Goal: Task Accomplishment & Management: Use online tool/utility

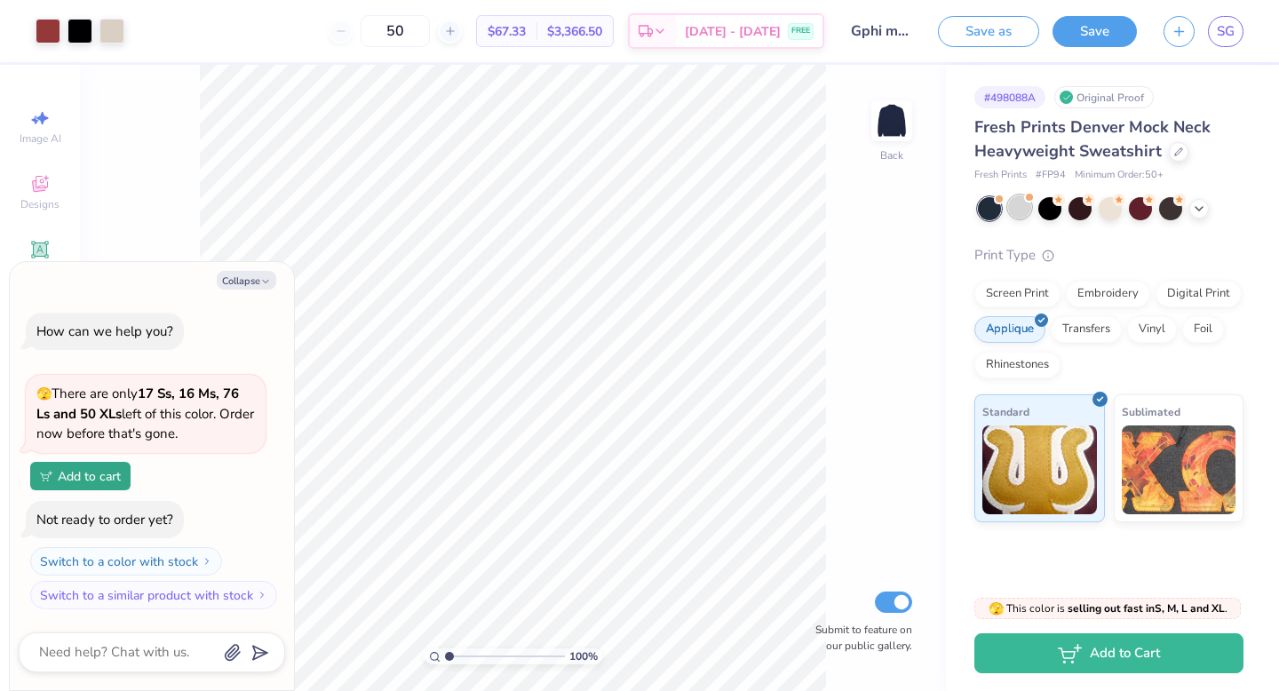
click at [1021, 211] on div at bounding box center [1019, 206] width 23 height 23
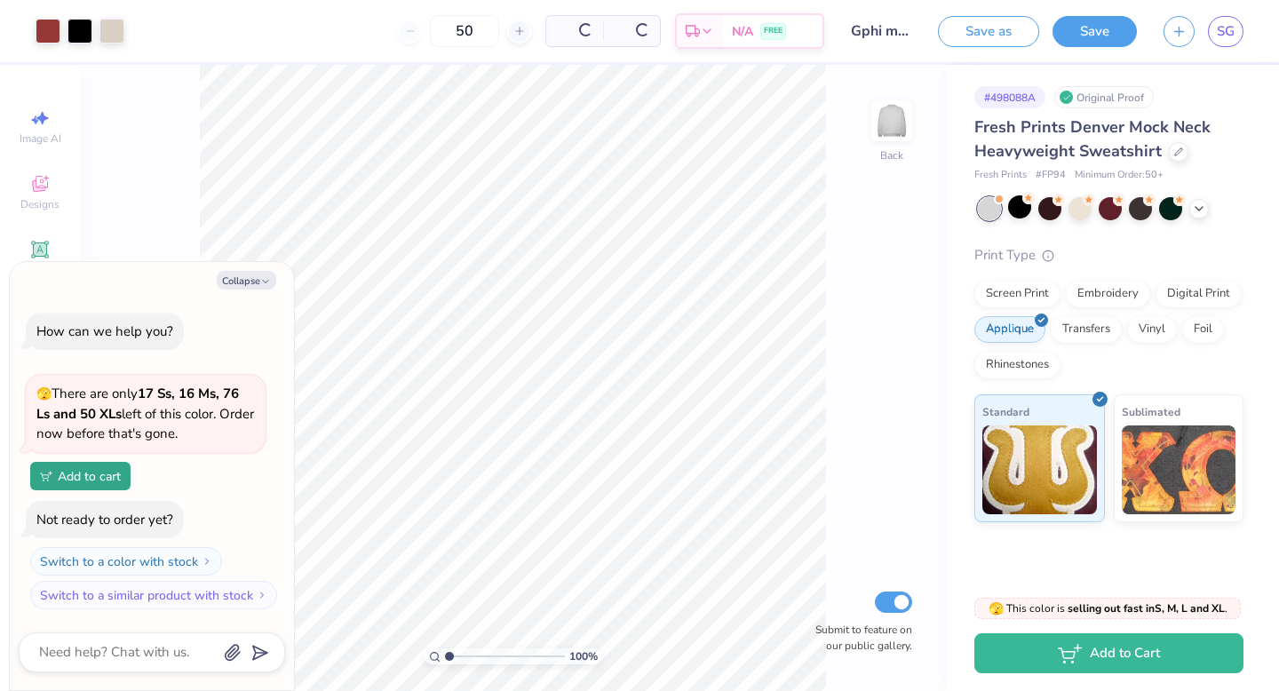
scroll to position [155, 0]
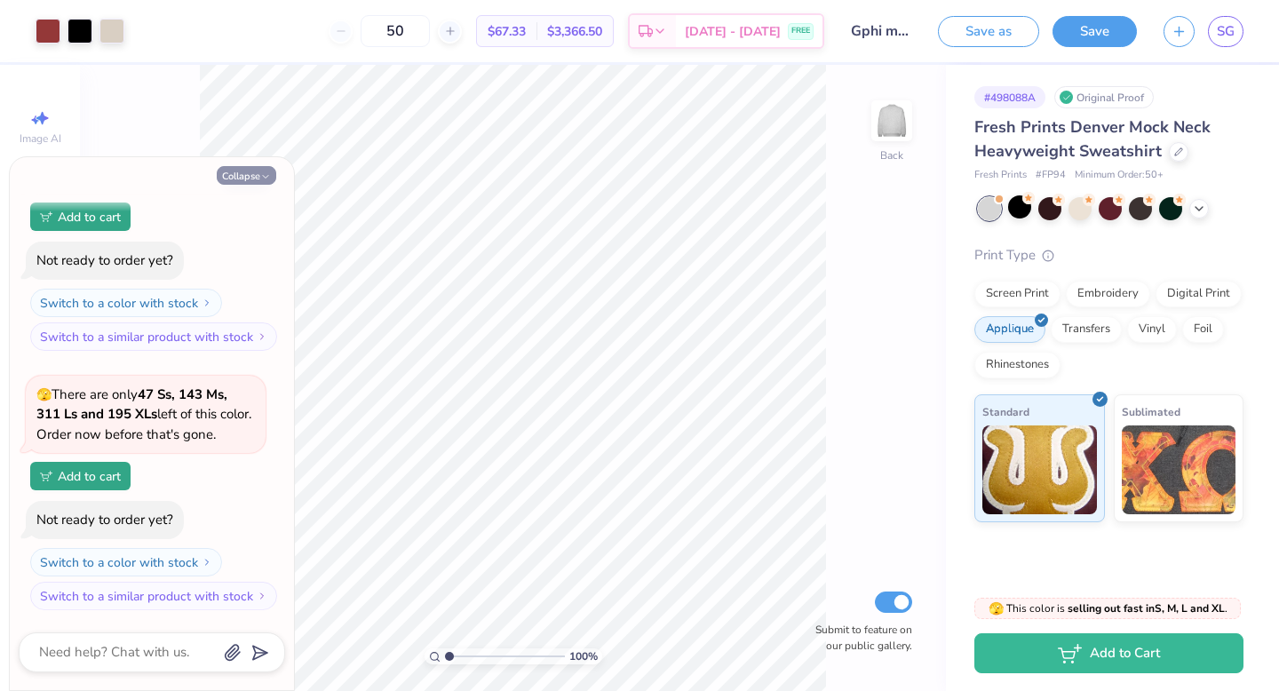
click at [265, 176] on icon "button" at bounding box center [265, 176] width 11 height 11
type textarea "x"
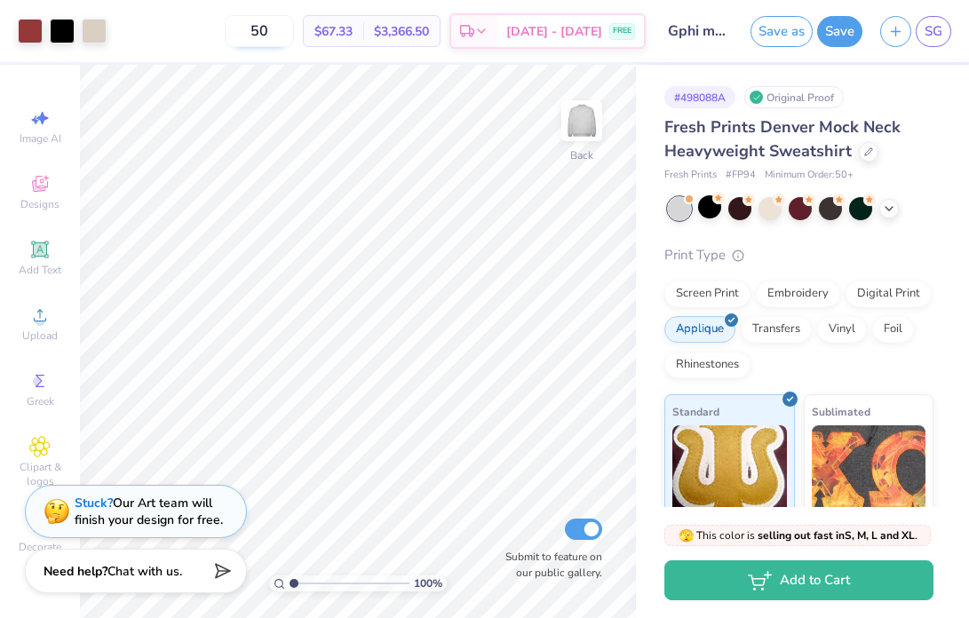
click at [282, 28] on input "50" at bounding box center [259, 31] width 69 height 32
type input "70"
click at [97, 23] on div at bounding box center [94, 29] width 25 height 25
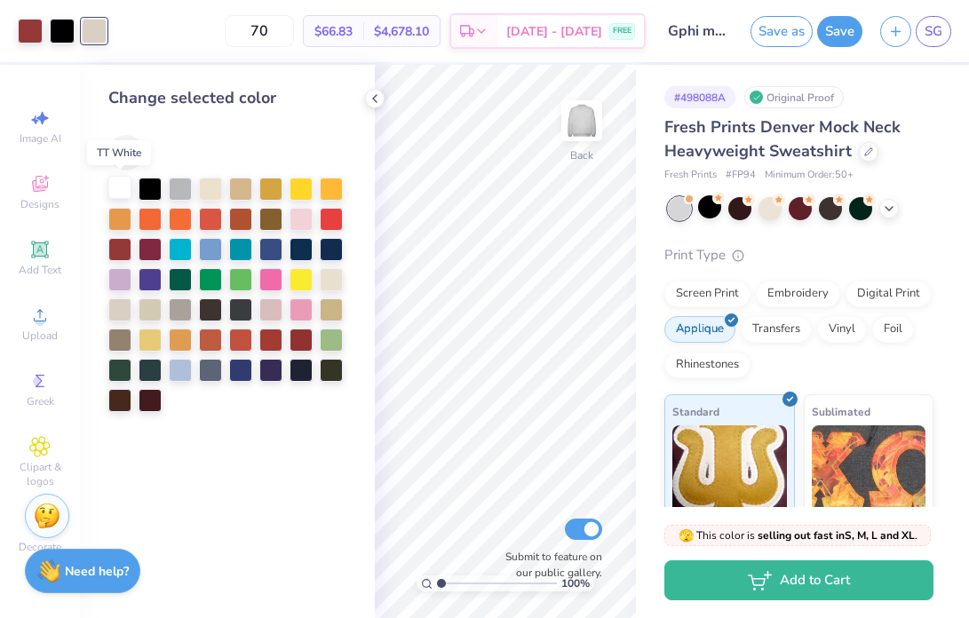
click at [126, 191] on div at bounding box center [119, 187] width 23 height 23
click at [122, 307] on div at bounding box center [119, 308] width 23 height 23
click at [334, 280] on div at bounding box center [331, 278] width 23 height 23
click at [108, 310] on div at bounding box center [119, 308] width 23 height 23
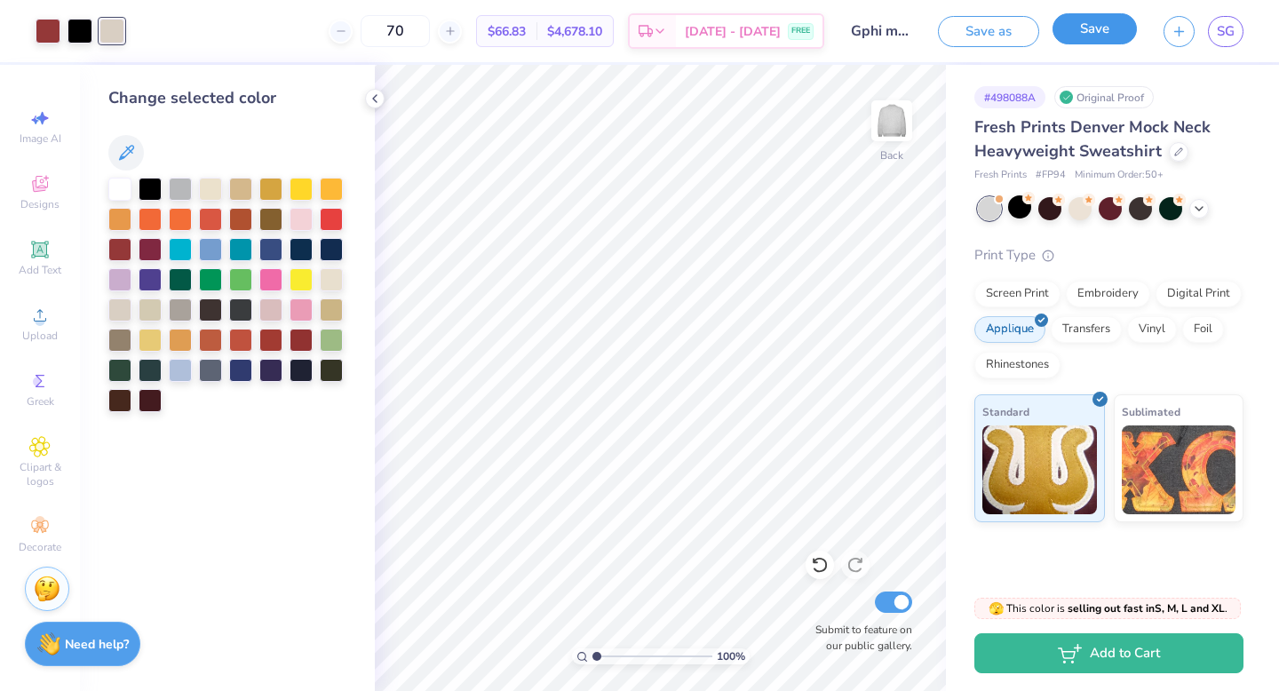
click at [1085, 38] on button "Save" at bounding box center [1095, 28] width 84 height 31
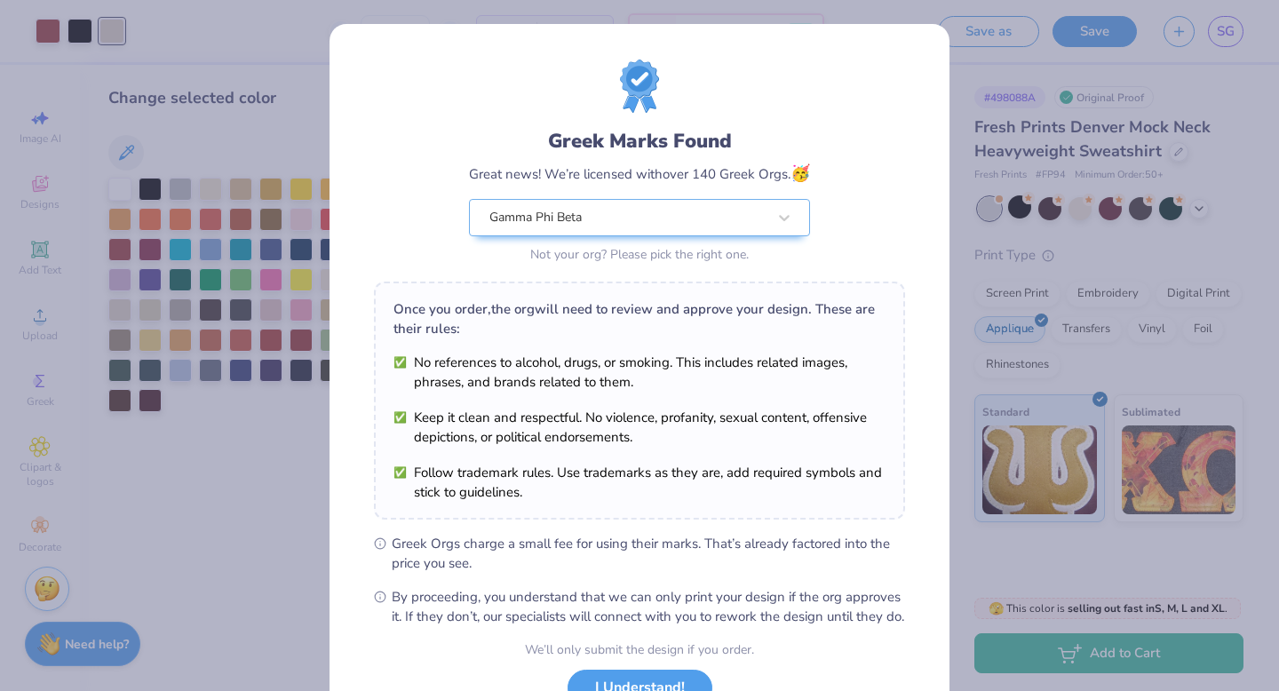
scroll to position [140, 0]
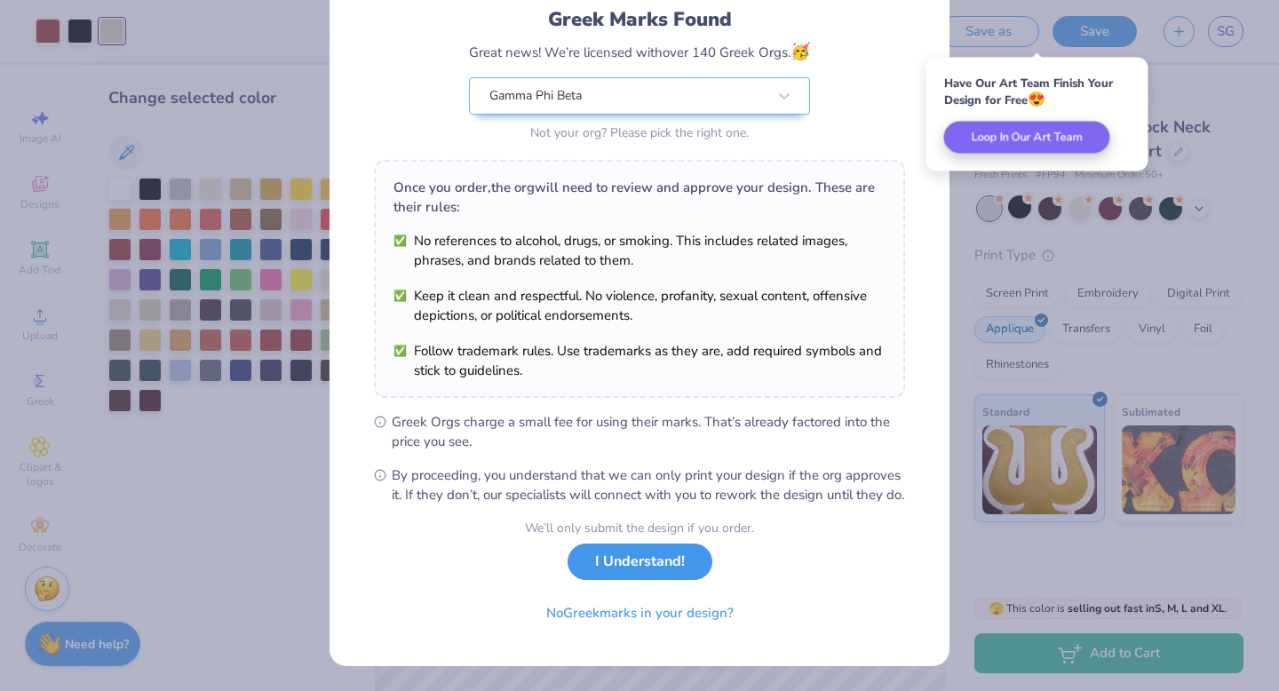
click at [665, 559] on button "I Understand!" at bounding box center [640, 562] width 145 height 36
